Goal: Task Accomplishment & Management: Use online tool/utility

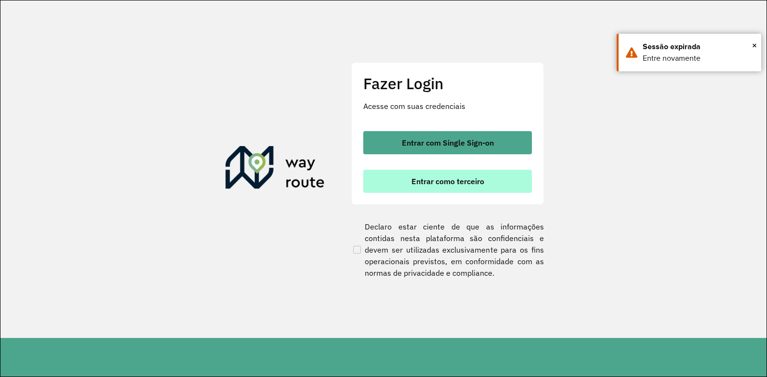
click at [465, 187] on button "Entrar como terceiro" at bounding box center [447, 181] width 169 height 23
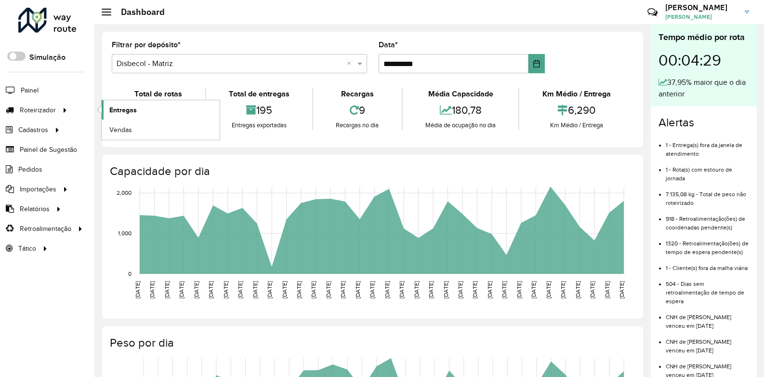
click at [113, 106] on span "Entregas" at bounding box center [122, 110] width 27 height 10
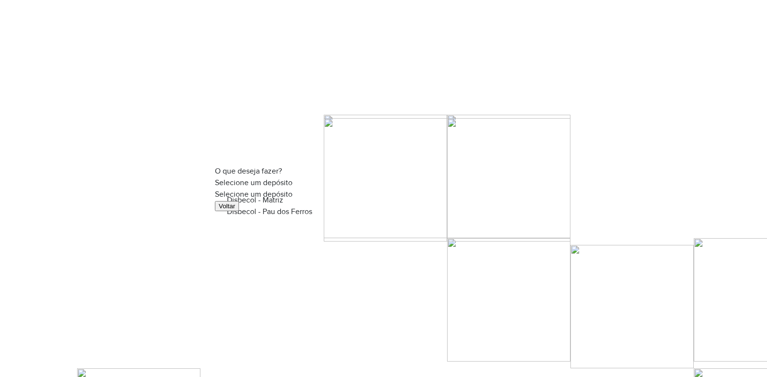
click at [356, 192] on input "text" at bounding box center [383, 195] width 337 height 7
click at [297, 206] on div "Disbecol - Matriz" at bounding box center [383, 200] width 313 height 12
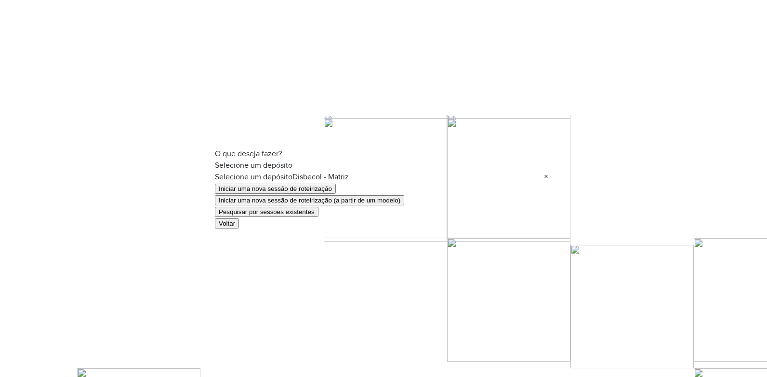
click at [318, 214] on button "Pesquisar por sessões existentes" at bounding box center [267, 212] width 104 height 10
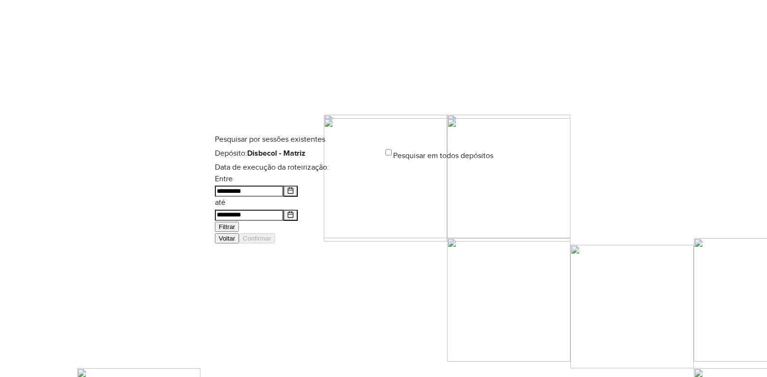
click at [239, 222] on button "Filtrar" at bounding box center [227, 227] width 24 height 10
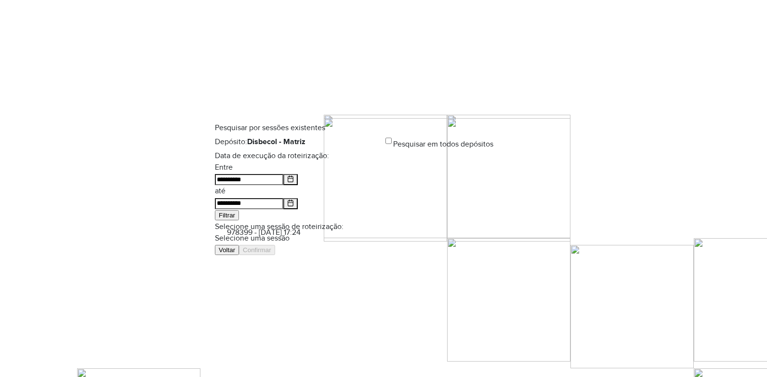
click at [305, 236] on input "text" at bounding box center [383, 239] width 337 height 7
drag, startPoint x: 299, startPoint y: 244, endPoint x: 378, endPoint y: 257, distance: 80.6
click at [301, 236] on span "978399 - [DATE] 17:24" at bounding box center [264, 232] width 74 height 8
click at [275, 255] on button "Confirmar" at bounding box center [257, 250] width 36 height 10
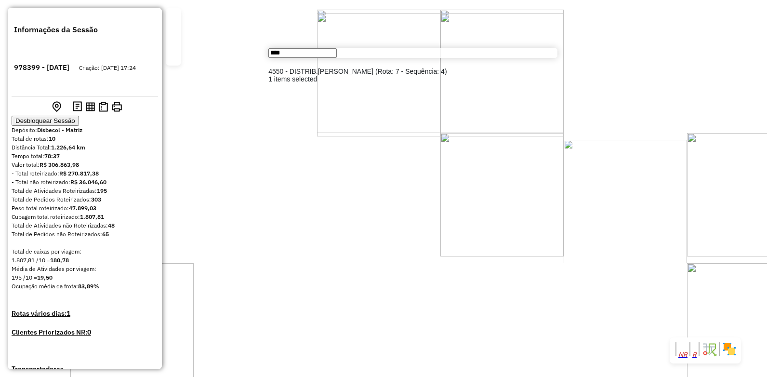
type input "****"
click at [418, 75] on li "4550 - DISTRIB.[PERSON_NAME] (Rota: 7 - Sequência: 4)" at bounding box center [412, 71] width 289 height 8
select select "**********"
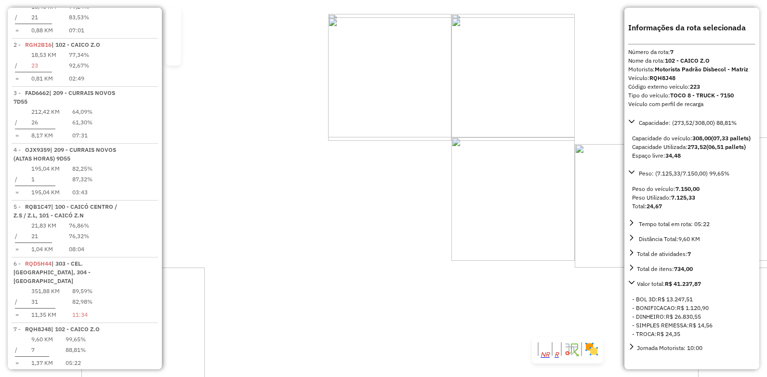
scroll to position [703, 0]
